Goal: Information Seeking & Learning: Find specific fact

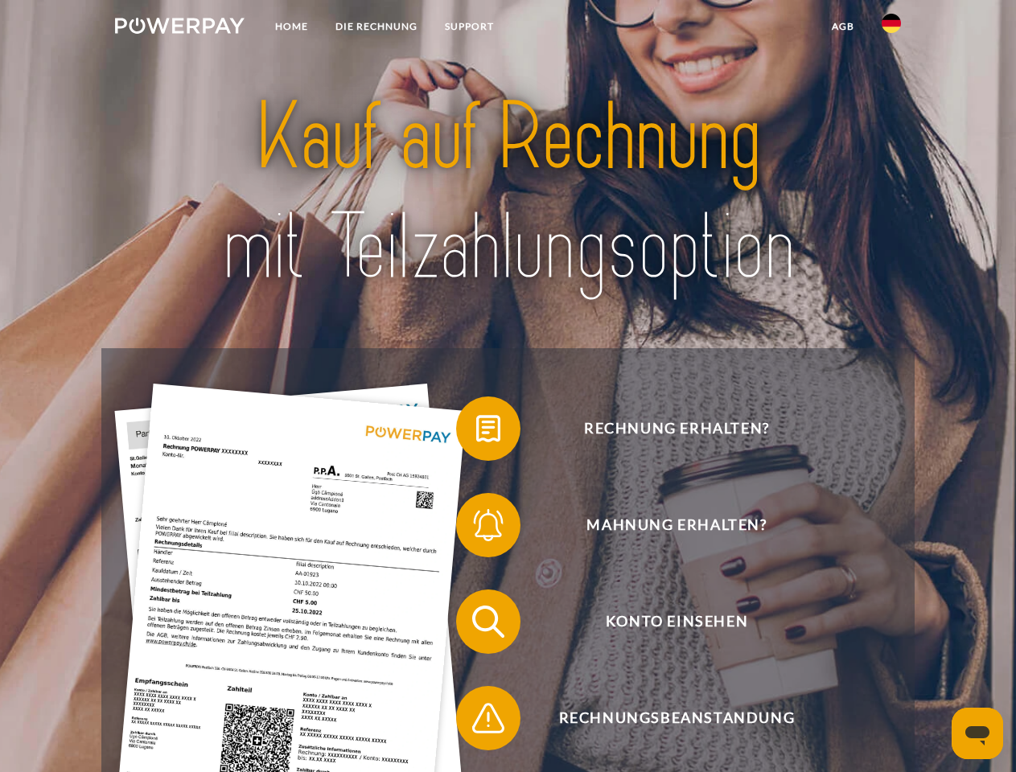
click at [179, 28] on img at bounding box center [180, 26] width 130 height 16
click at [891, 28] on img at bounding box center [891, 23] width 19 height 19
click at [842, 27] on link "agb" at bounding box center [843, 26] width 50 height 29
click at [476, 432] on span at bounding box center [464, 429] width 80 height 80
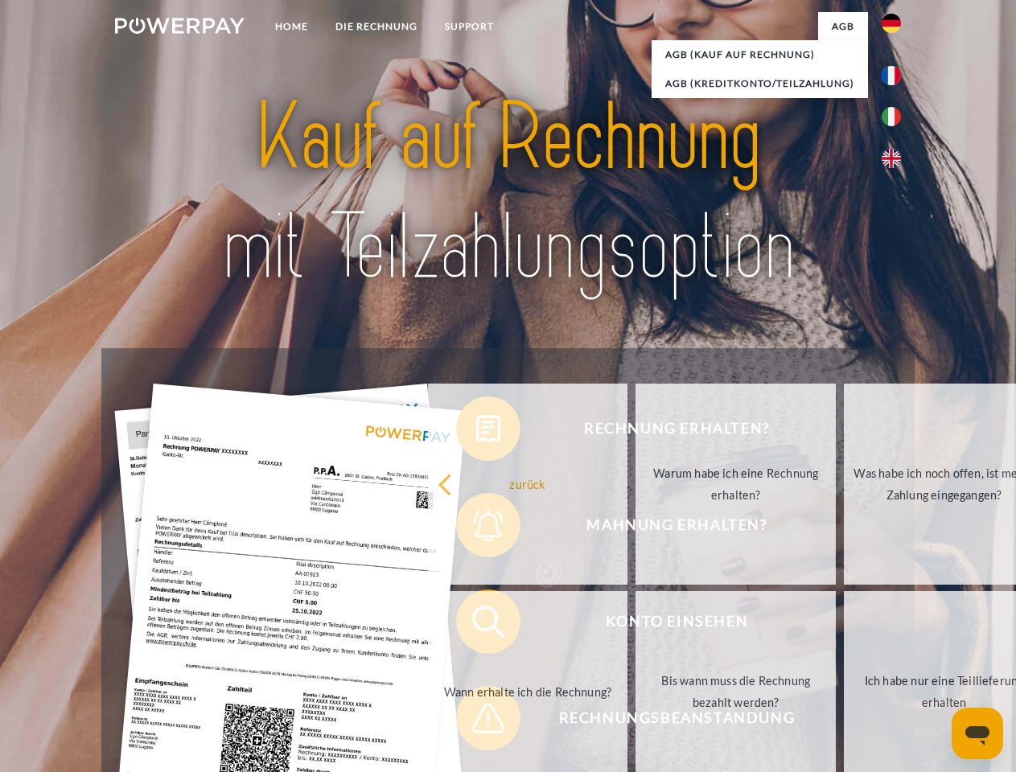
click at [476, 529] on div "Rechnung erhalten? Mahnung erhalten? Konto einsehen" at bounding box center [507, 670] width 812 height 644
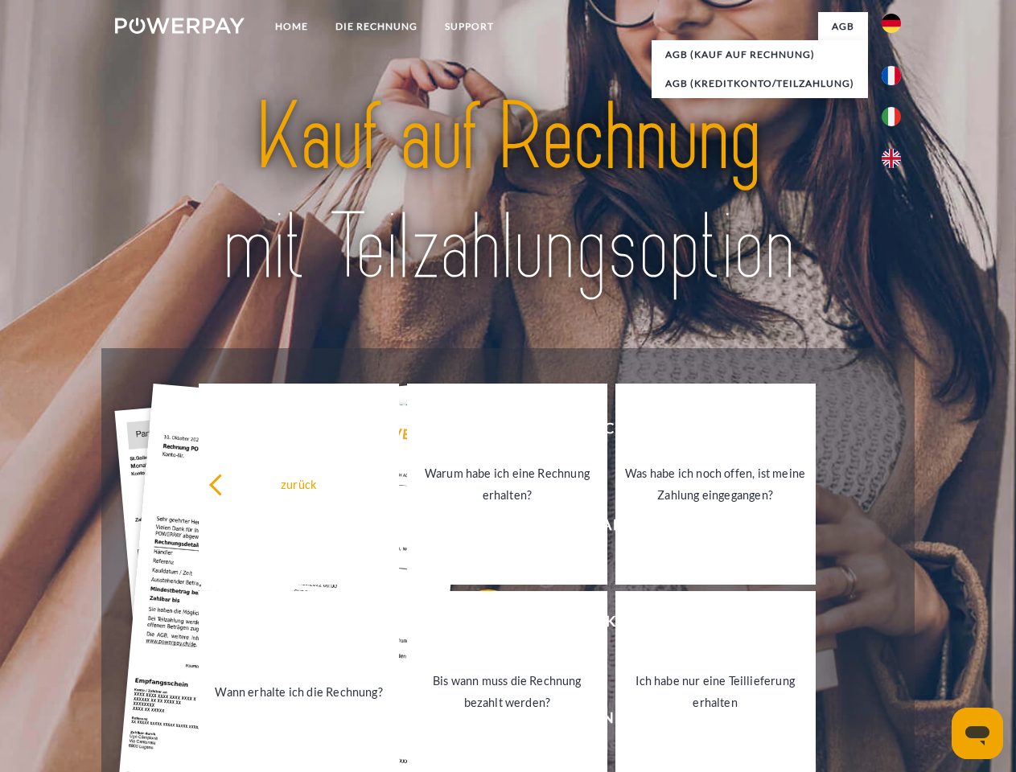
click at [476, 625] on link "Bis wann muss die Rechnung bezahlt werden?" at bounding box center [507, 691] width 200 height 201
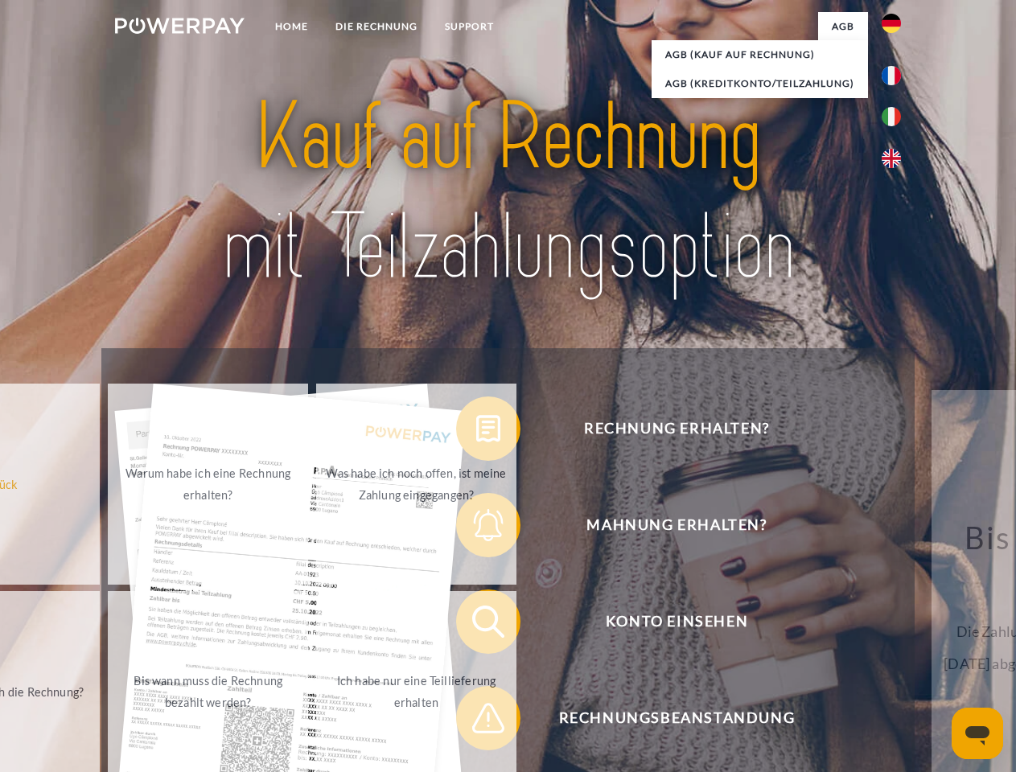
click at [476, 722] on span at bounding box center [464, 718] width 80 height 80
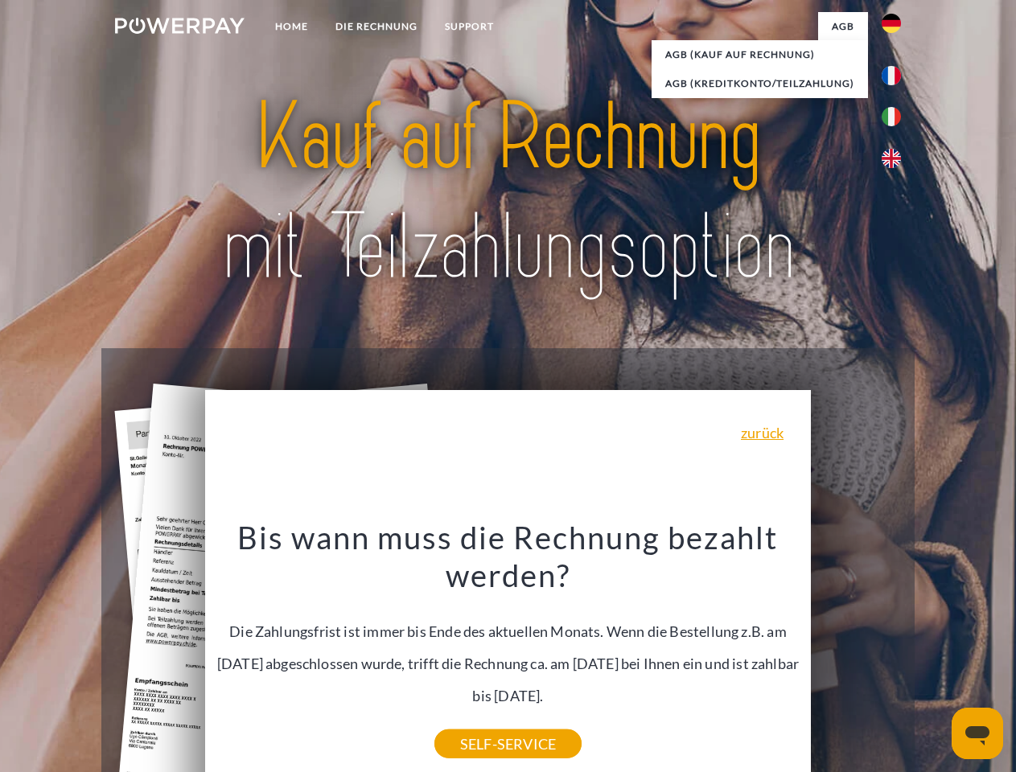
click at [977, 734] on icon "Messaging-Fenster öffnen" at bounding box center [977, 735] width 24 height 19
